Goal: Task Accomplishment & Management: Use online tool/utility

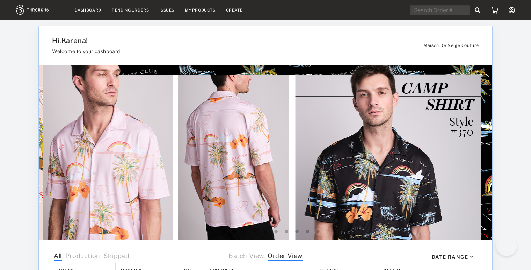
select select "8"
select select "2025"
click at [39, 7] on img at bounding box center [40, 10] width 48 height 10
